Goal: Task Accomplishment & Management: Use online tool/utility

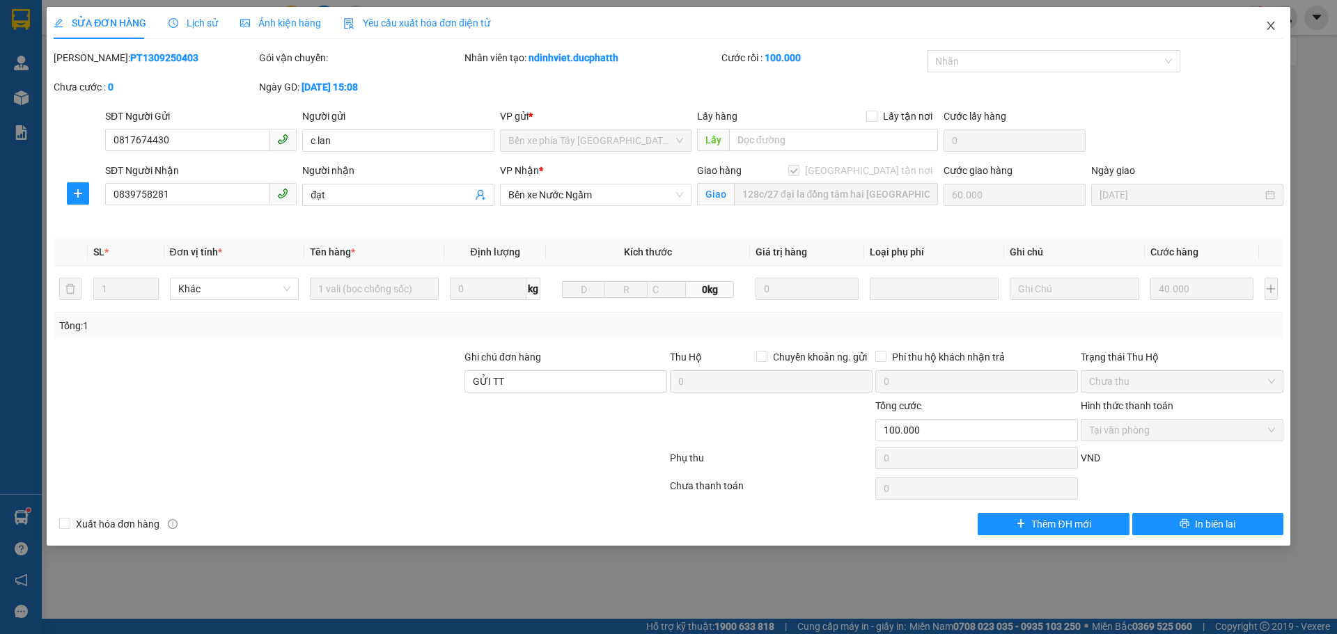
click at [1276, 32] on span "Close" at bounding box center [1270, 26] width 39 height 39
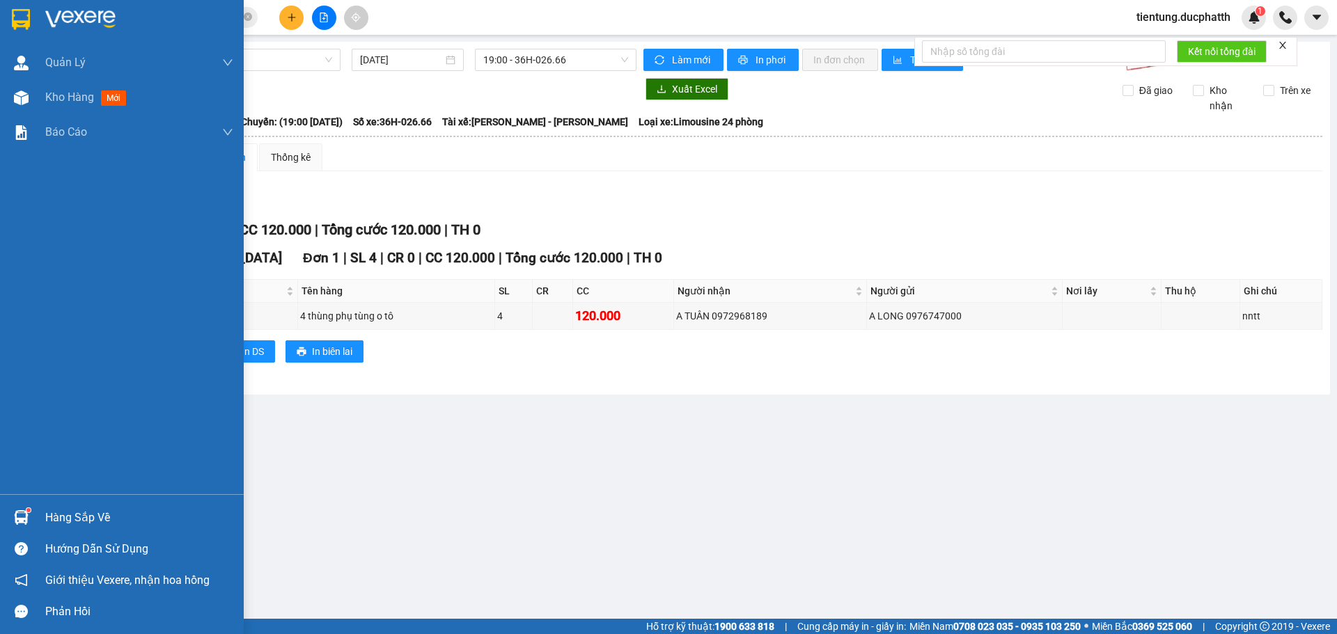
click at [98, 516] on div "Hàng sắp về" at bounding box center [139, 517] width 188 height 21
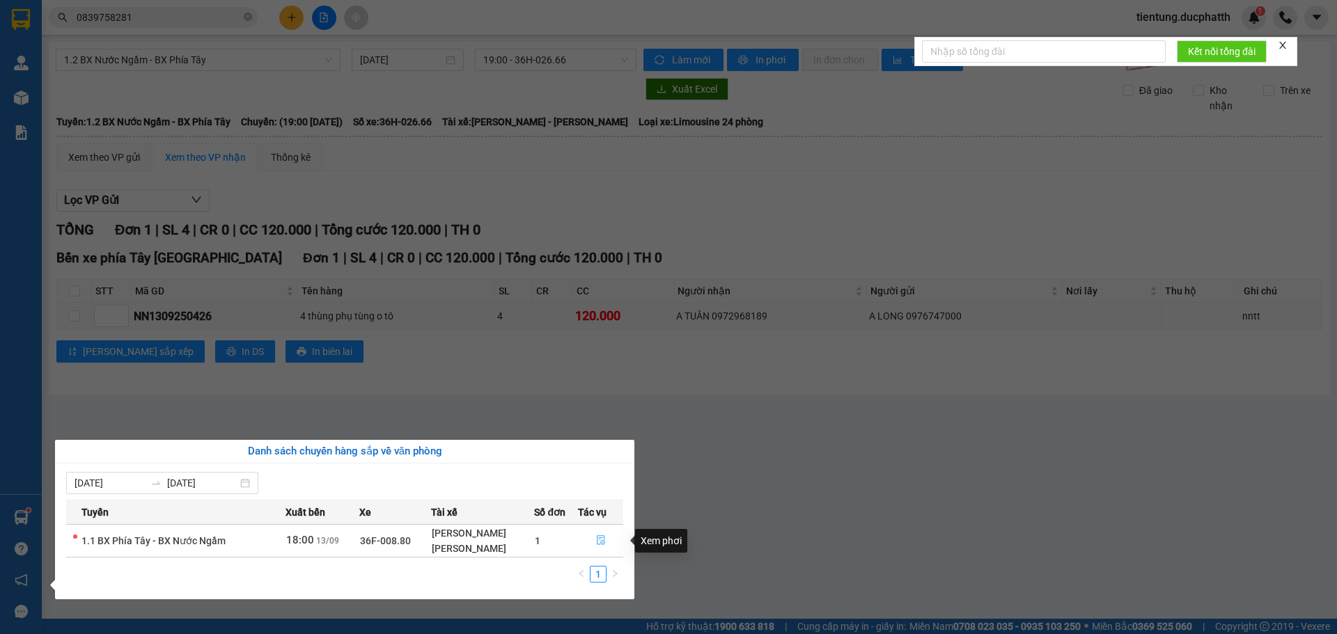
click at [593, 542] on button "button" at bounding box center [600, 541] width 45 height 22
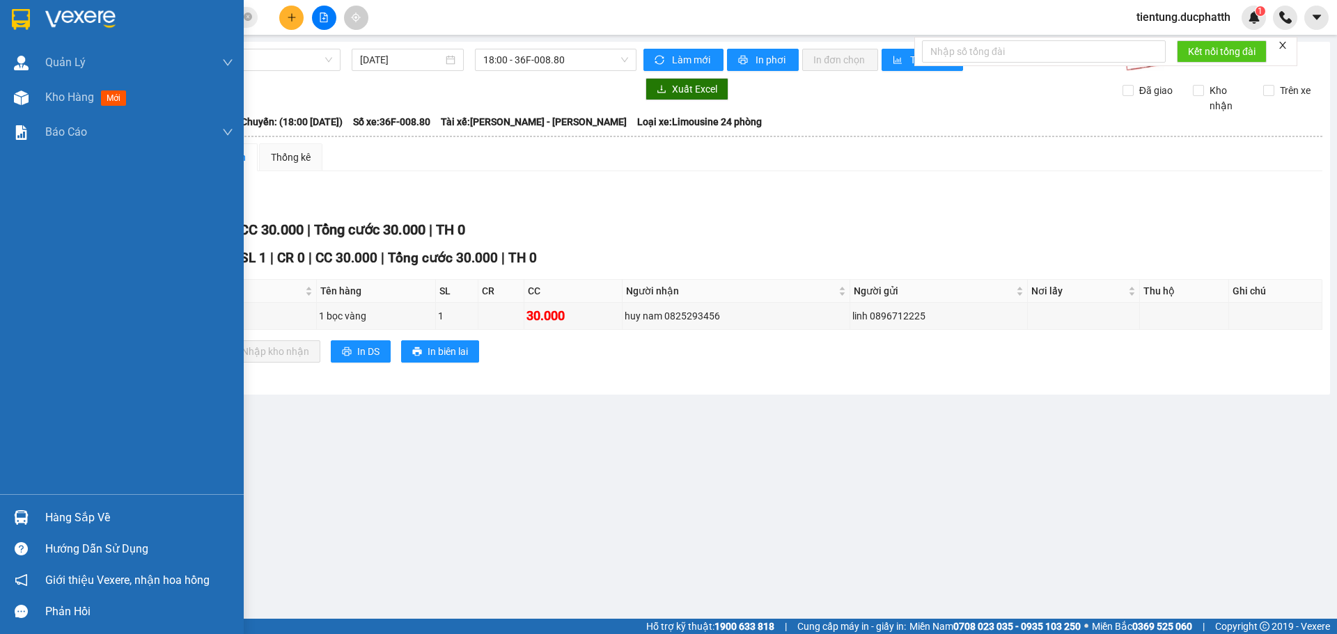
click at [65, 517] on div "Hàng sắp về" at bounding box center [139, 517] width 188 height 21
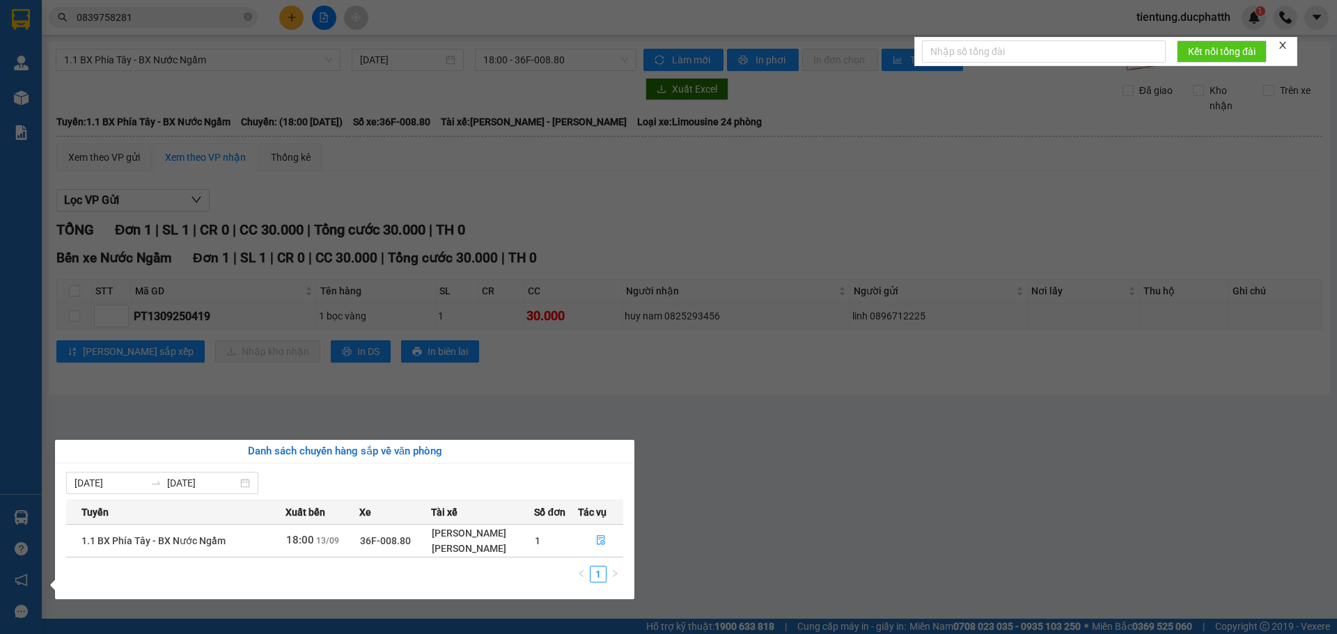
click at [642, 430] on section "Kết quả tìm kiếm ( 1 ) Bộ lọc Mã ĐH Trạng thái Món hàng Thu hộ Tổng cước Chưa c…" at bounding box center [668, 317] width 1337 height 634
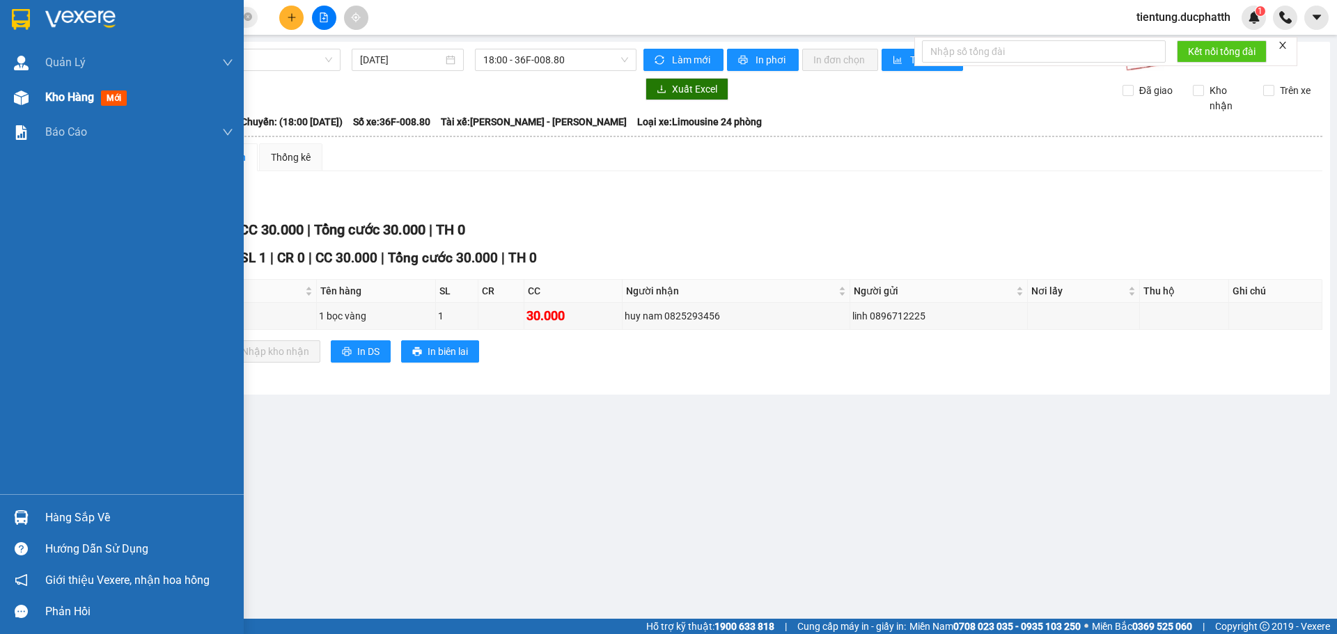
click at [83, 103] on span "Kho hàng" at bounding box center [69, 96] width 49 height 13
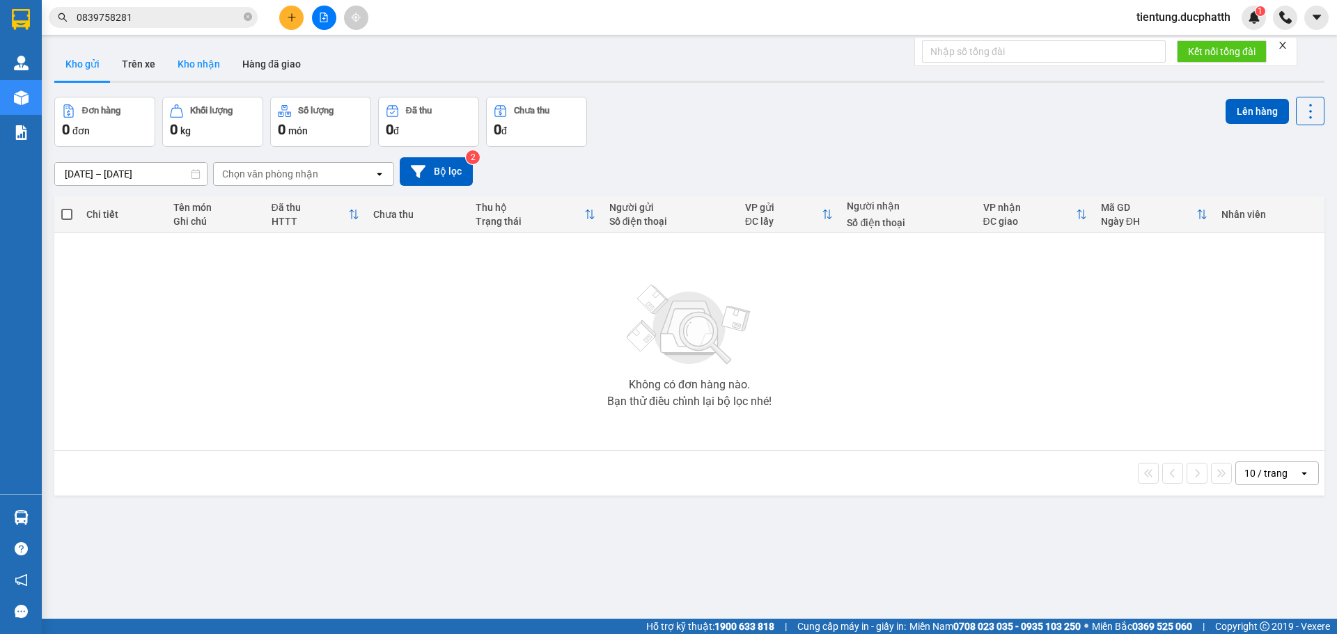
click at [200, 68] on button "Kho nhận" at bounding box center [198, 63] width 65 height 33
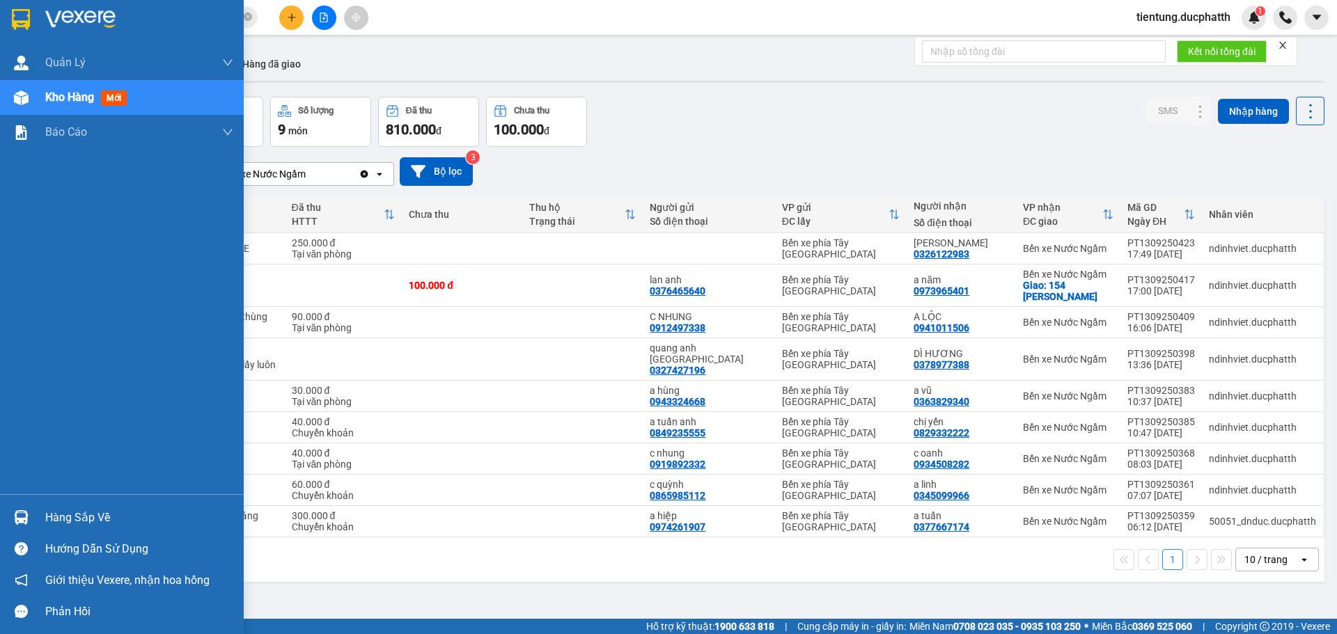
click at [105, 514] on div "Hàng sắp về" at bounding box center [139, 517] width 188 height 21
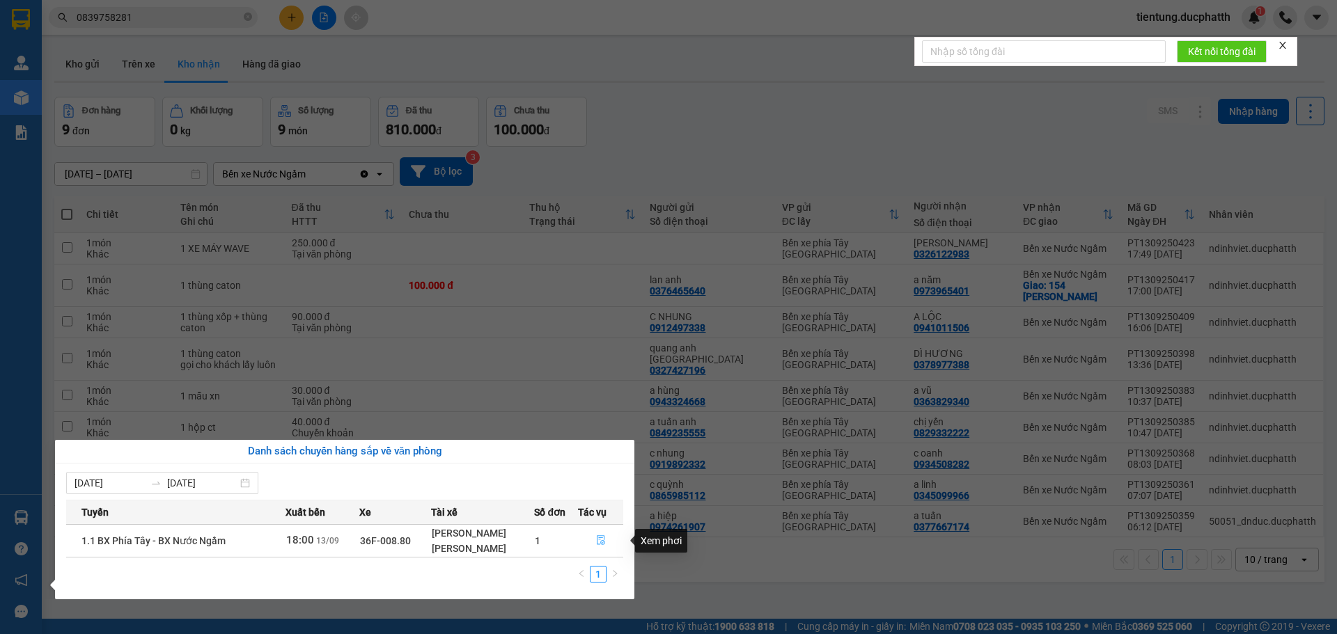
click at [605, 534] on button "button" at bounding box center [600, 541] width 45 height 22
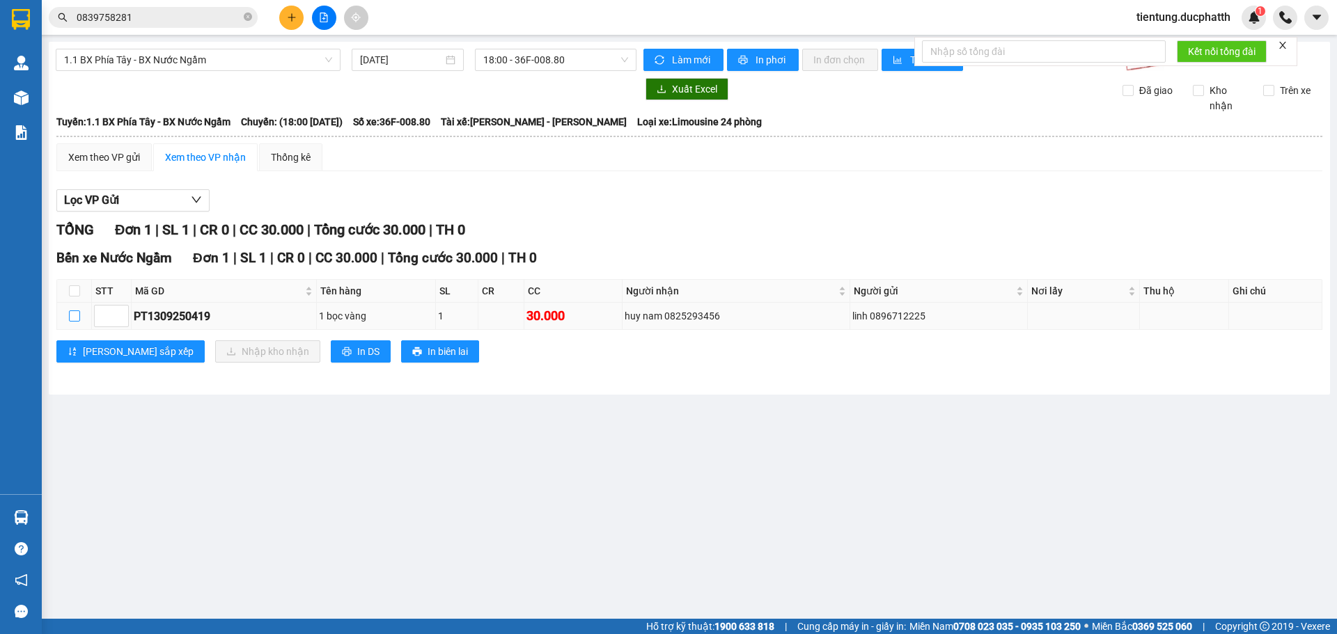
click at [72, 314] on input "checkbox" at bounding box center [74, 315] width 11 height 11
checkbox input "true"
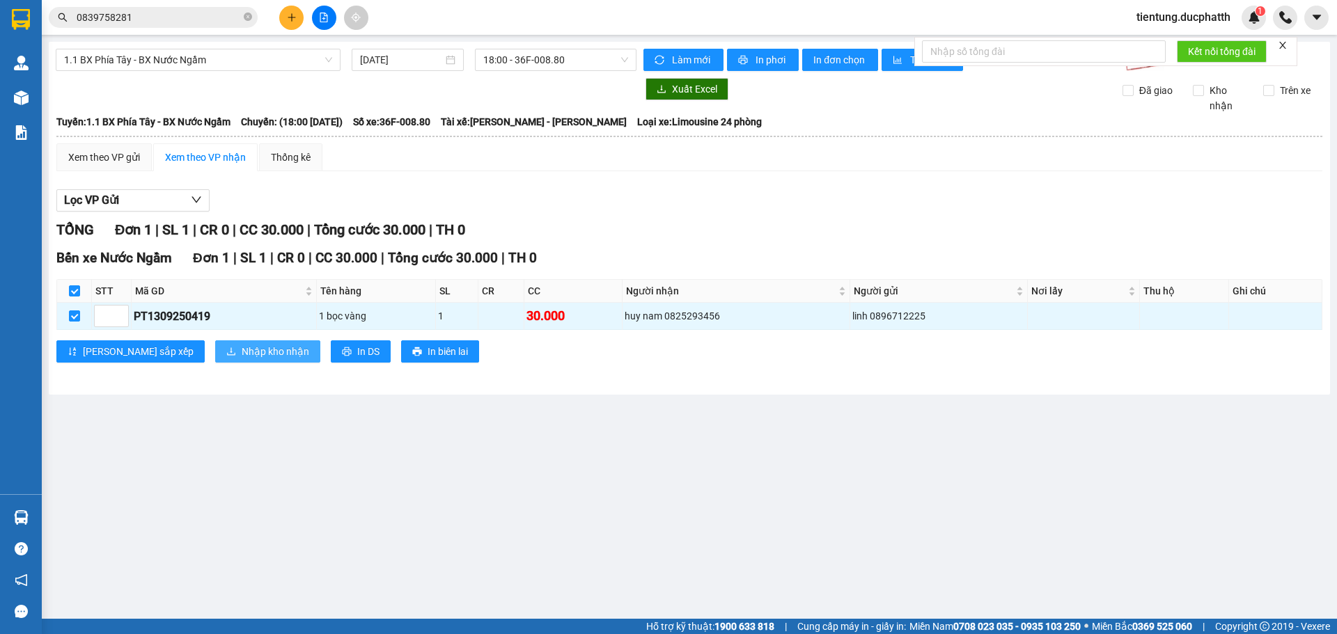
click at [215, 342] on button "Nhập kho nhận" at bounding box center [267, 351] width 105 height 22
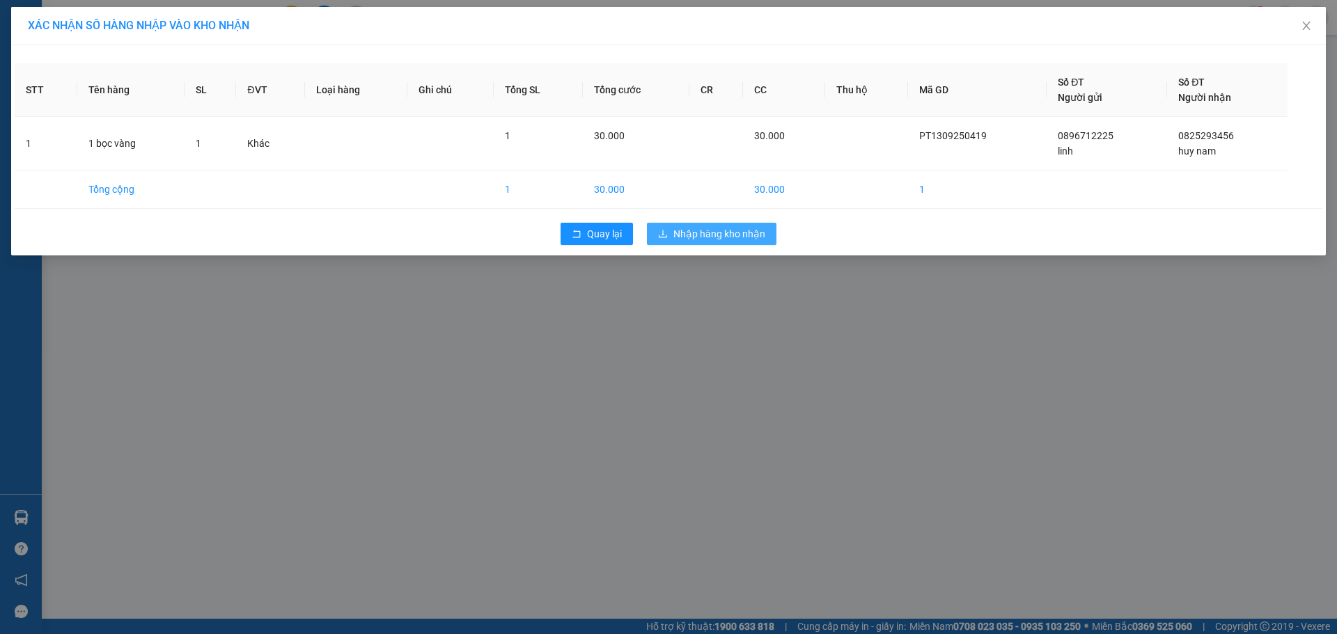
click at [697, 239] on span "Nhập hàng kho nhận" at bounding box center [719, 233] width 92 height 15
